Goal: Transaction & Acquisition: Subscribe to service/newsletter

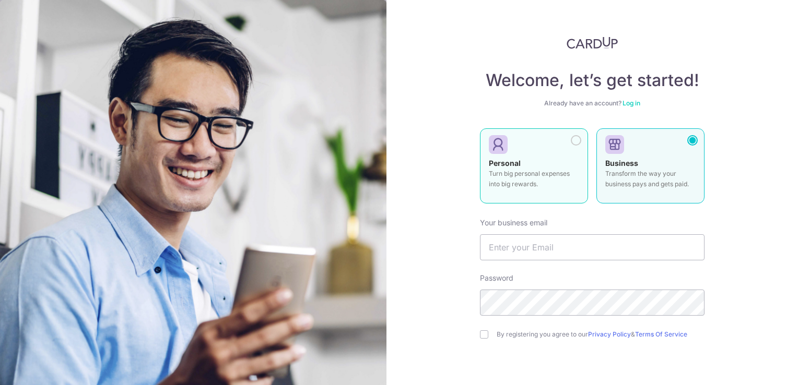
click at [543, 176] on p "Turn big personal expenses into big rewards." at bounding box center [534, 179] width 90 height 21
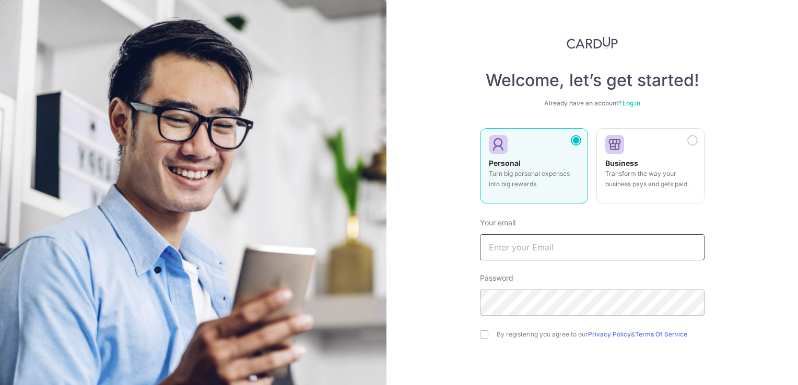
click at [542, 249] on input "text" at bounding box center [592, 247] width 224 height 26
type input "[EMAIL_ADDRESS][DOMAIN_NAME]"
click at [498, 334] on label "By registering you agree to our Privacy Policy & Terms Of Service" at bounding box center [600, 334] width 208 height 8
click at [483, 335] on input "checkbox" at bounding box center [484, 334] width 8 height 8
checkbox input "true"
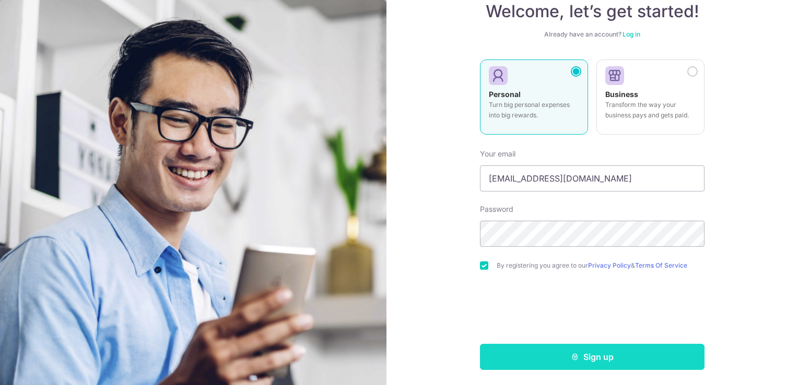
scroll to position [70, 0]
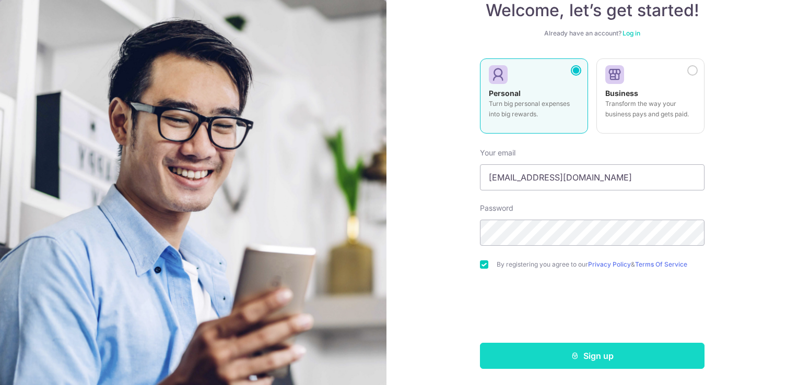
click at [604, 359] on button "Sign up" at bounding box center [592, 356] width 224 height 26
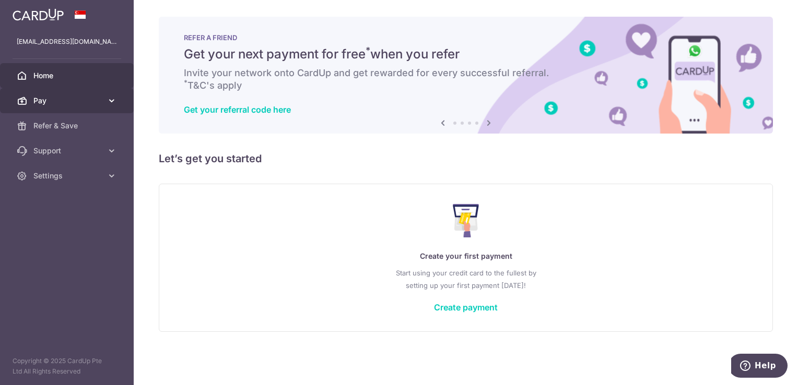
click at [98, 105] on span "Pay" at bounding box center [67, 101] width 69 height 10
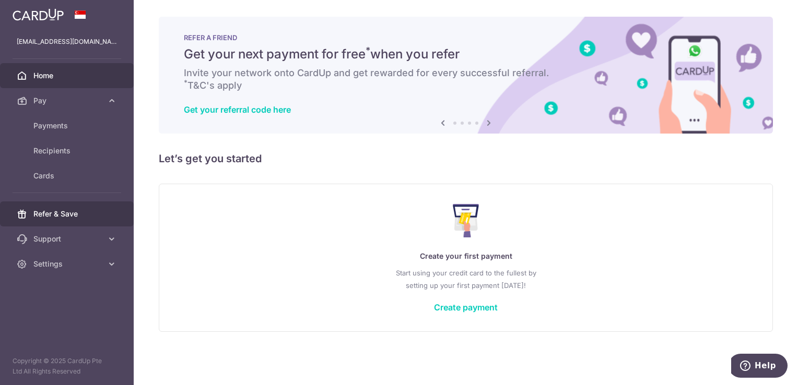
click at [75, 218] on span "Refer & Save" at bounding box center [67, 214] width 69 height 10
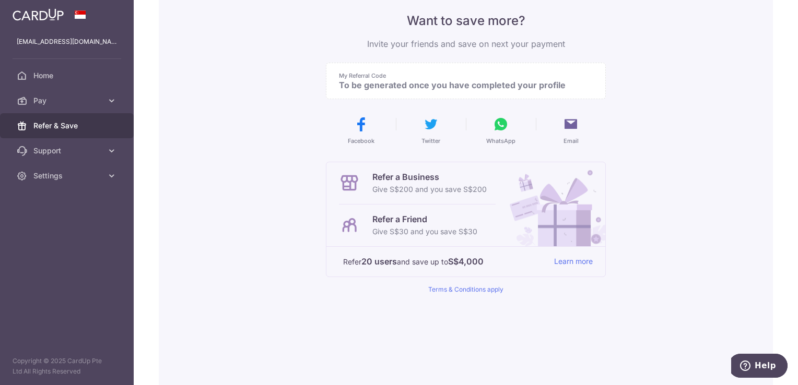
scroll to position [138, 0]
